Goal: Download file/media

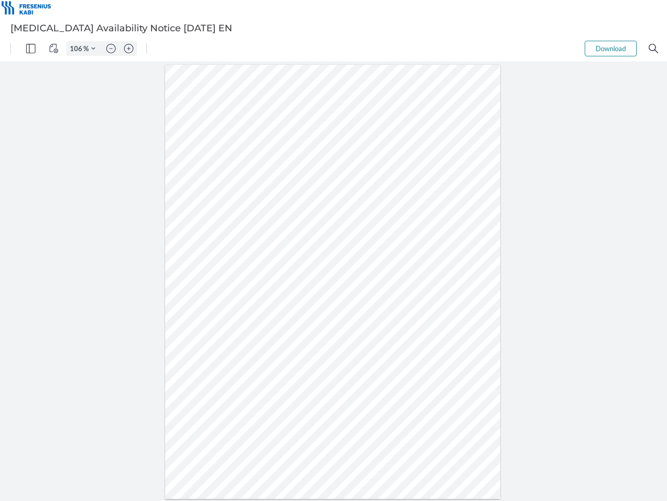
click at [31, 48] on img "Panel" at bounding box center [30, 48] width 9 height 9
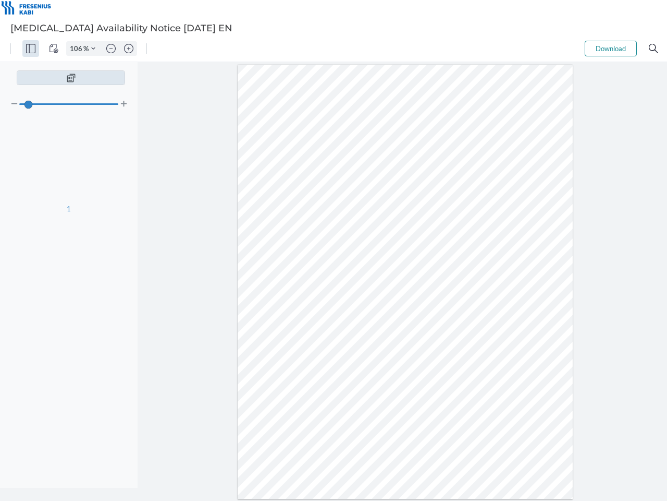
click at [54, 48] on img "View Controls" at bounding box center [53, 48] width 9 height 9
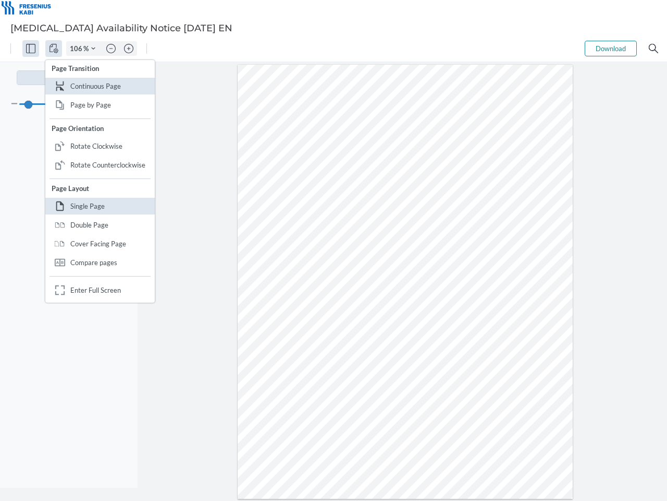
click at [78, 48] on input "106" at bounding box center [75, 48] width 17 height 9
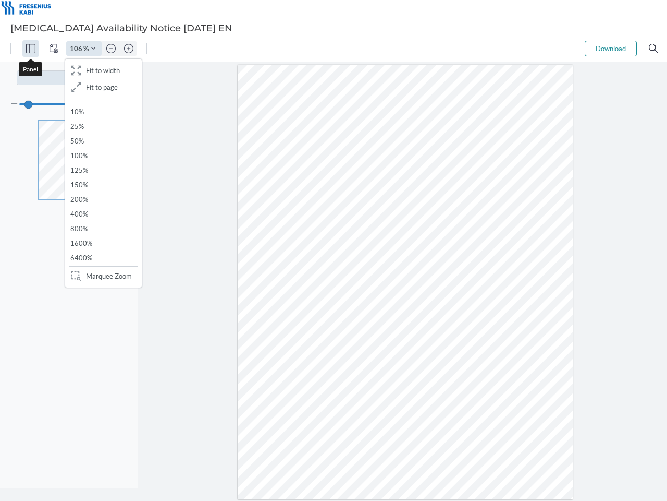
click at [93, 48] on img "Zoom Controls" at bounding box center [93, 48] width 4 height 4
click at [111, 48] on img "Zoom out" at bounding box center [110, 48] width 9 height 9
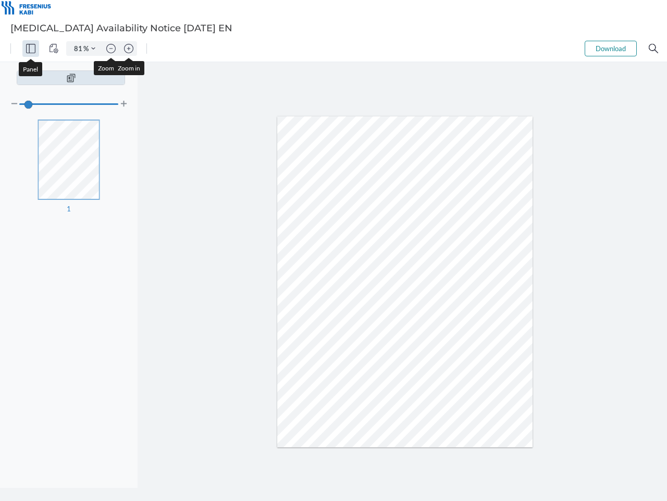
click at [129, 48] on img "Zoom in" at bounding box center [128, 48] width 9 height 9
type input "106"
click at [611, 48] on button "Download" at bounding box center [611, 49] width 52 height 16
click at [654, 48] on img "Search" at bounding box center [653, 48] width 9 height 9
